Goal: Task Accomplishment & Management: Manage account settings

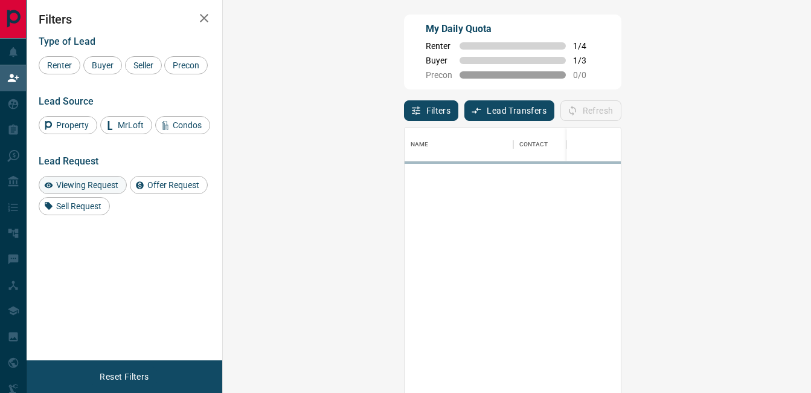
scroll to position [286, 553]
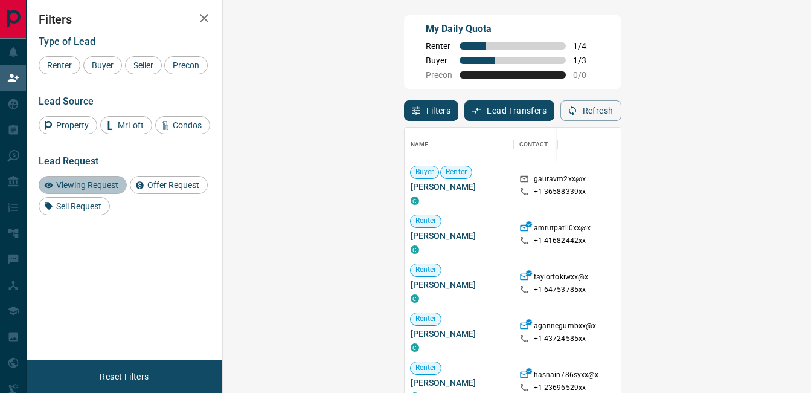
click at [103, 187] on span "Viewing Request" at bounding box center [87, 185] width 71 height 10
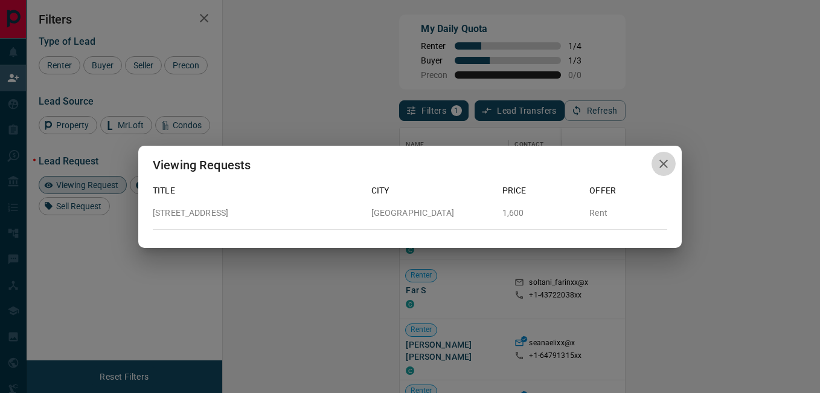
click at [665, 162] on icon "button" at bounding box center [664, 164] width 8 height 8
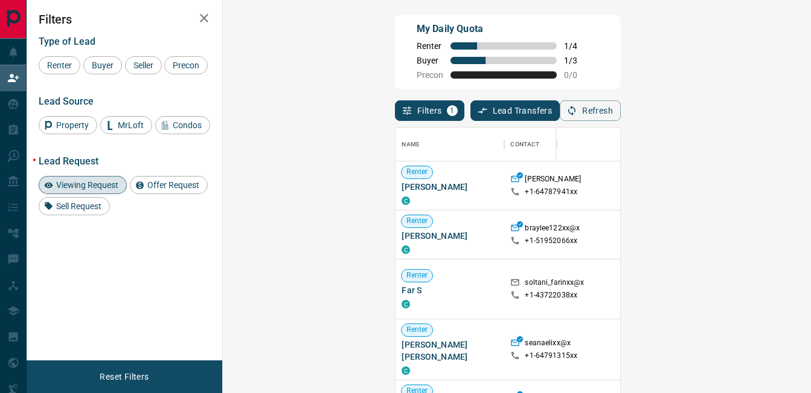
scroll to position [10, 10]
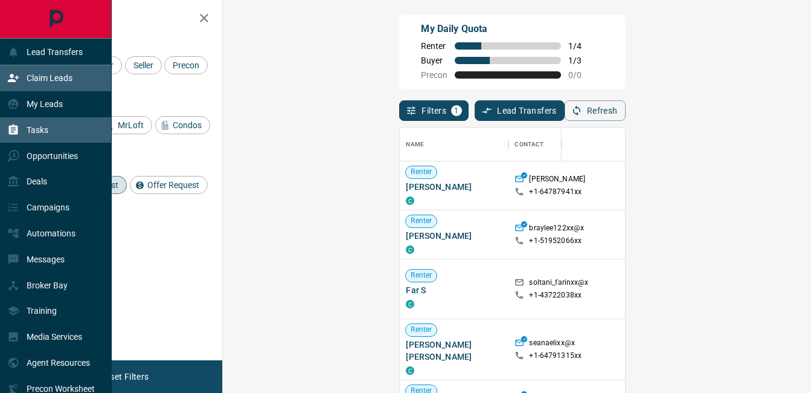
click at [57, 135] on div "Tasks" at bounding box center [56, 130] width 112 height 26
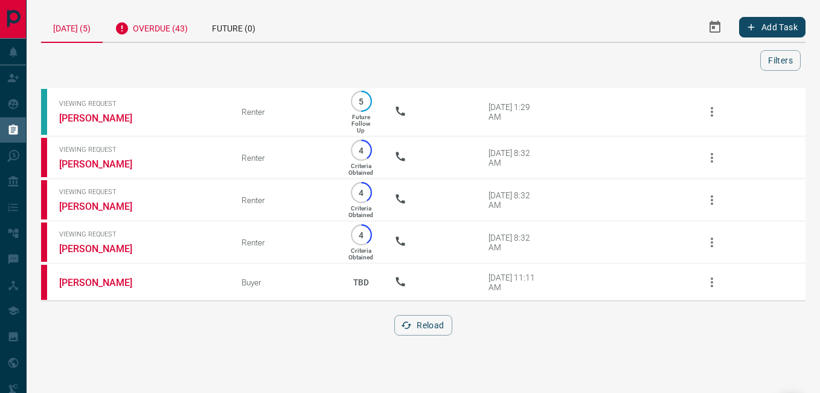
click at [144, 24] on div "Overdue (43)" at bounding box center [151, 27] width 97 height 30
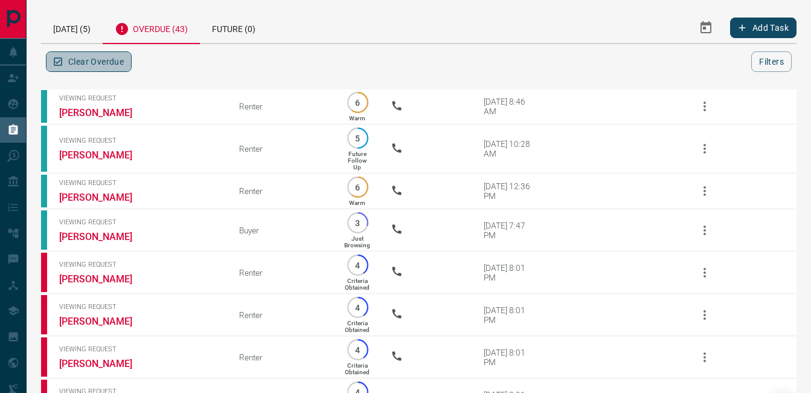
click at [101, 57] on button "Clear Overdue" at bounding box center [89, 61] width 86 height 21
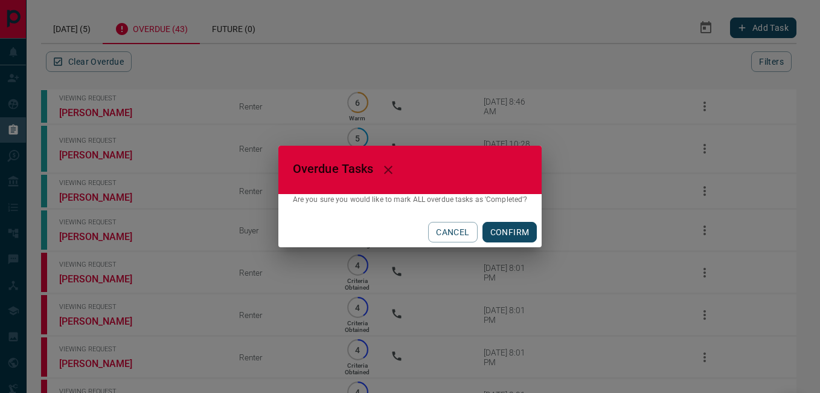
click at [514, 235] on button "CONFIRM" at bounding box center [510, 232] width 55 height 21
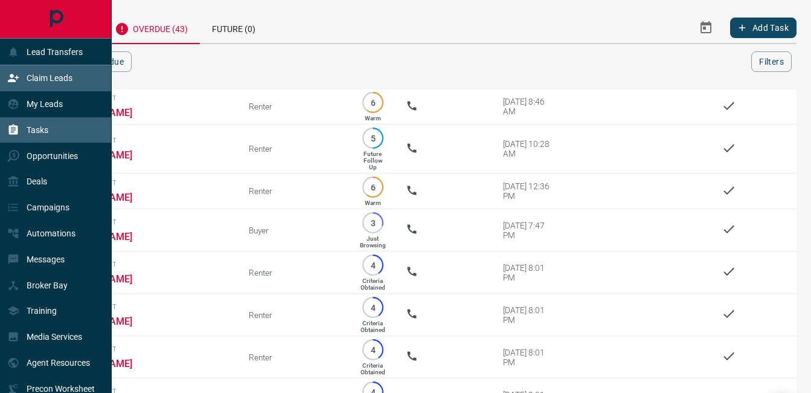
click at [14, 80] on icon at bounding box center [13, 78] width 12 height 12
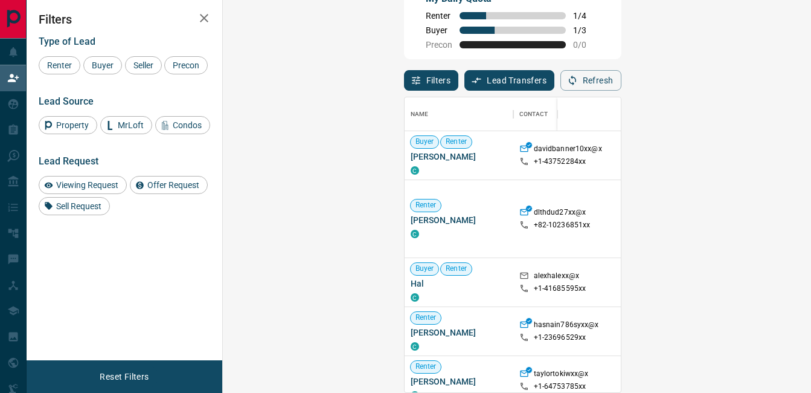
scroll to position [286, 553]
